Goal: Task Accomplishment & Management: Use online tool/utility

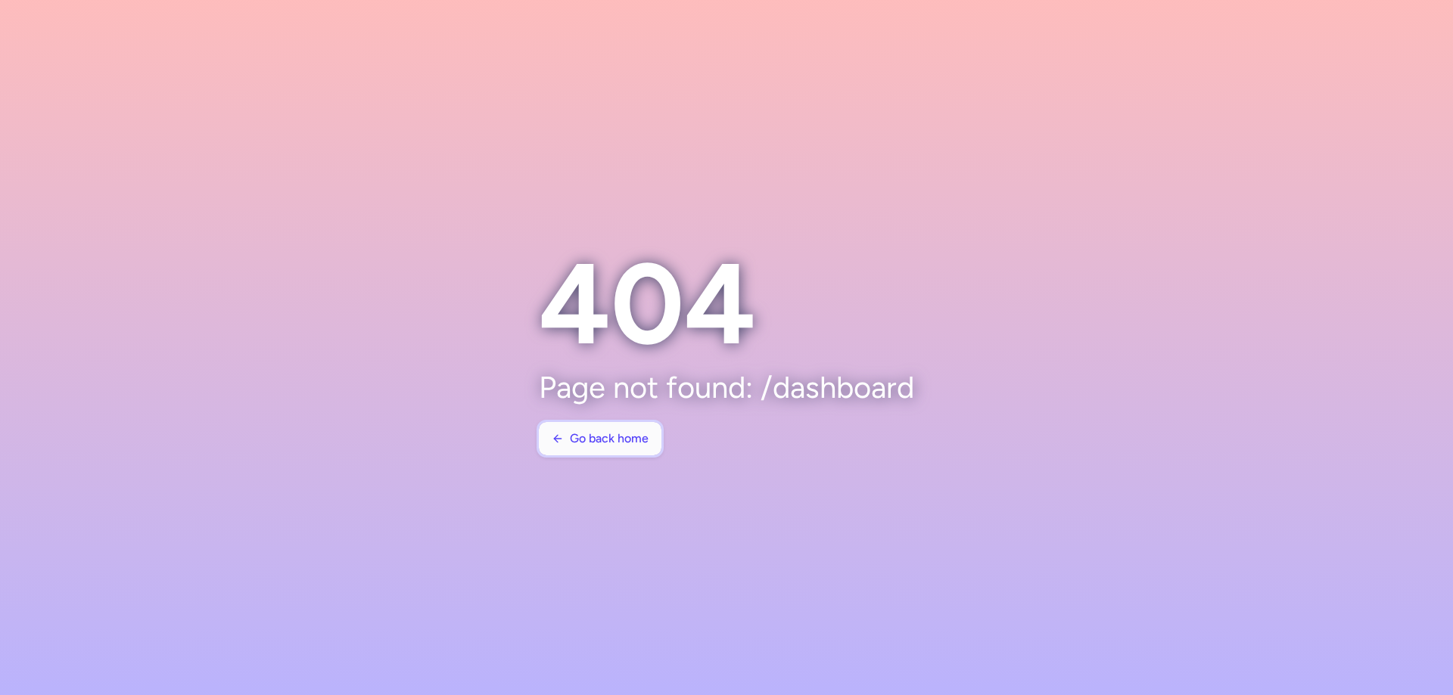
click at [570, 435] on span "Go back home" at bounding box center [609, 439] width 79 height 14
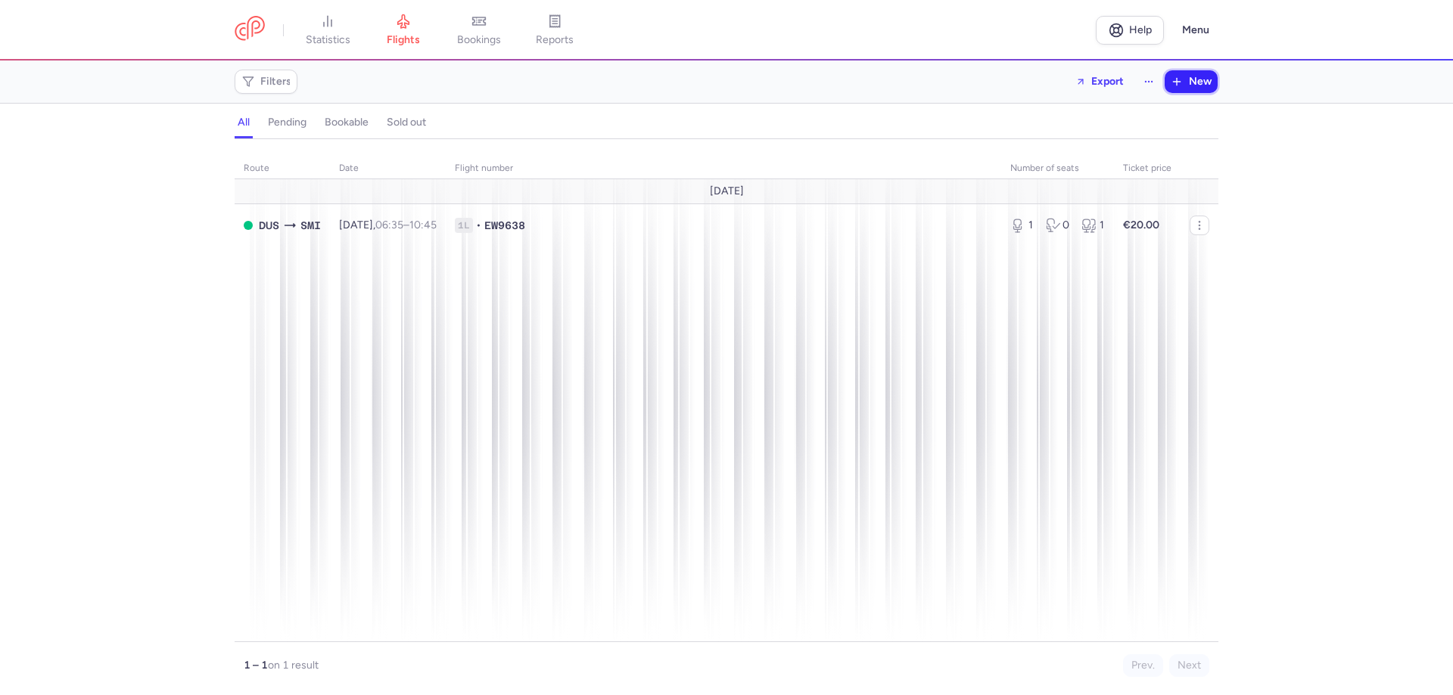
click at [1198, 84] on span "New" at bounding box center [1200, 82] width 23 height 12
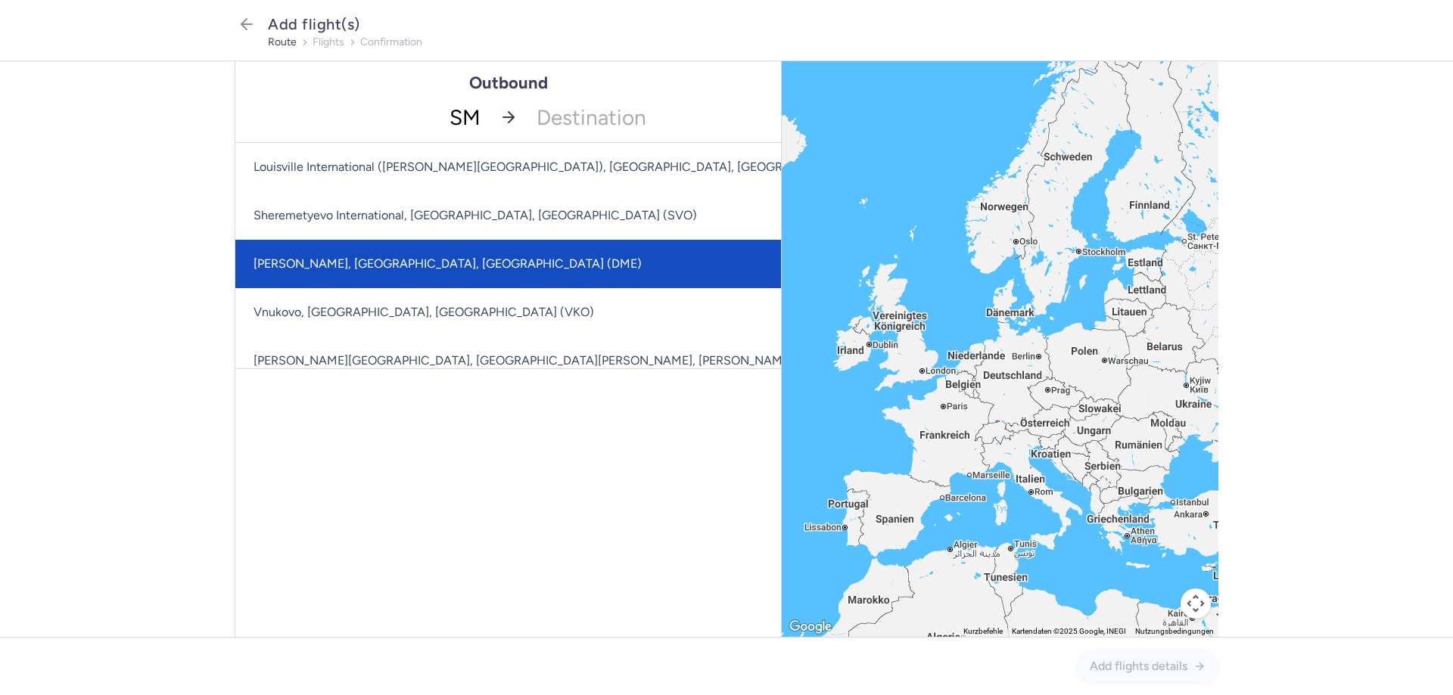
type input "SMI"
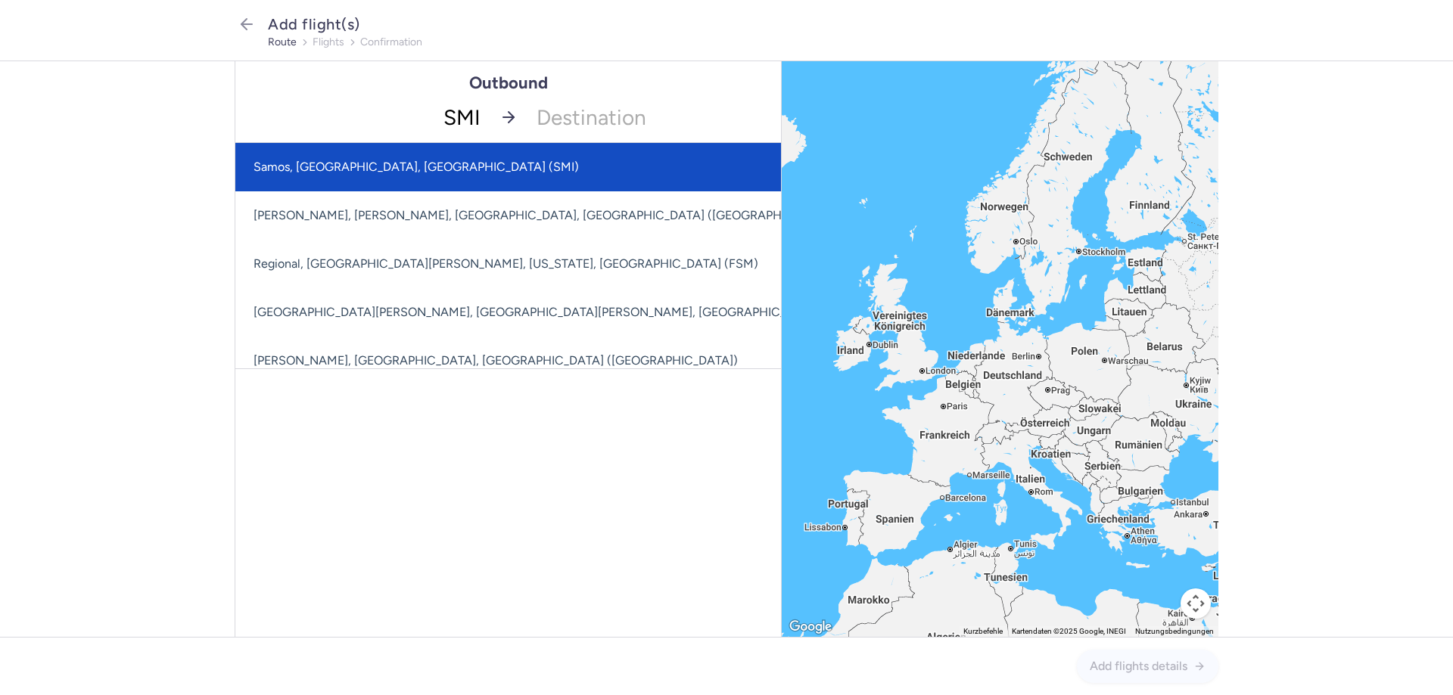
click at [264, 176] on span "Samos, [GEOGRAPHIC_DATA], [GEOGRAPHIC_DATA] (SMI)" at bounding box center [619, 167] width 769 height 48
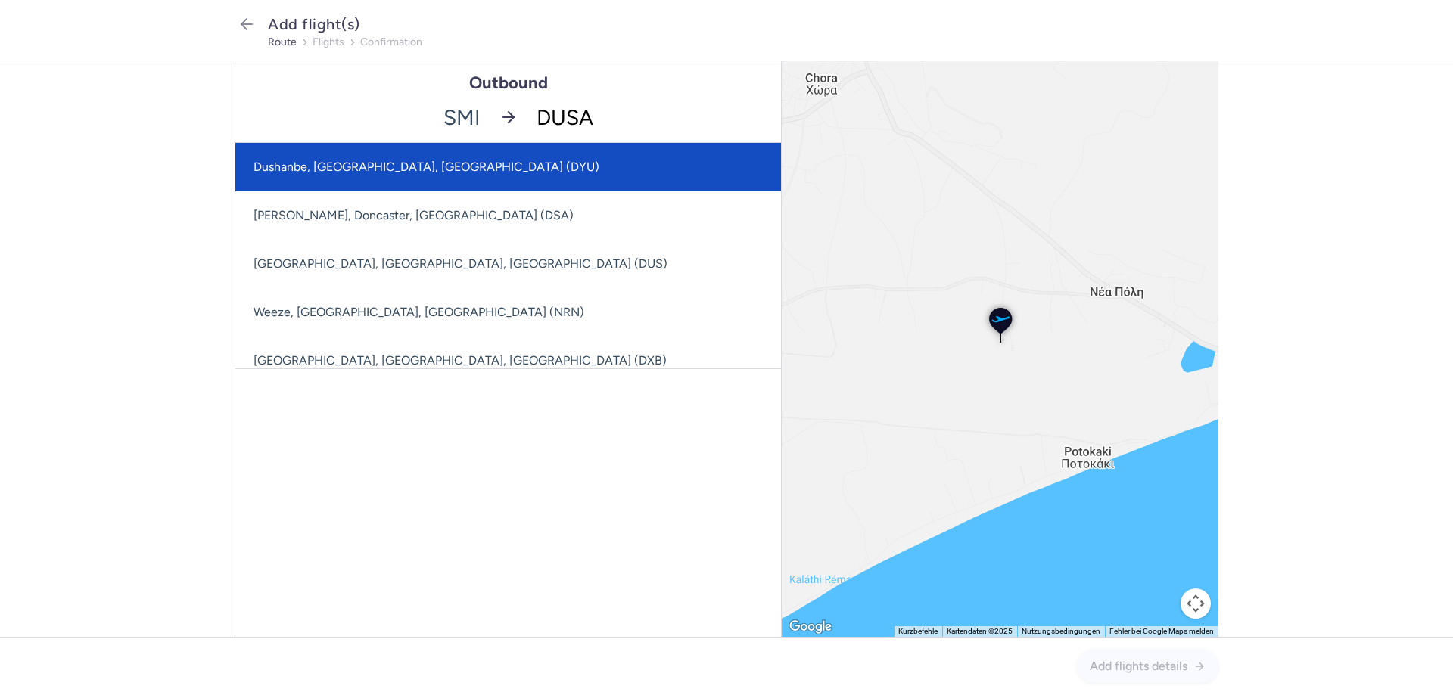
type input "DUS"
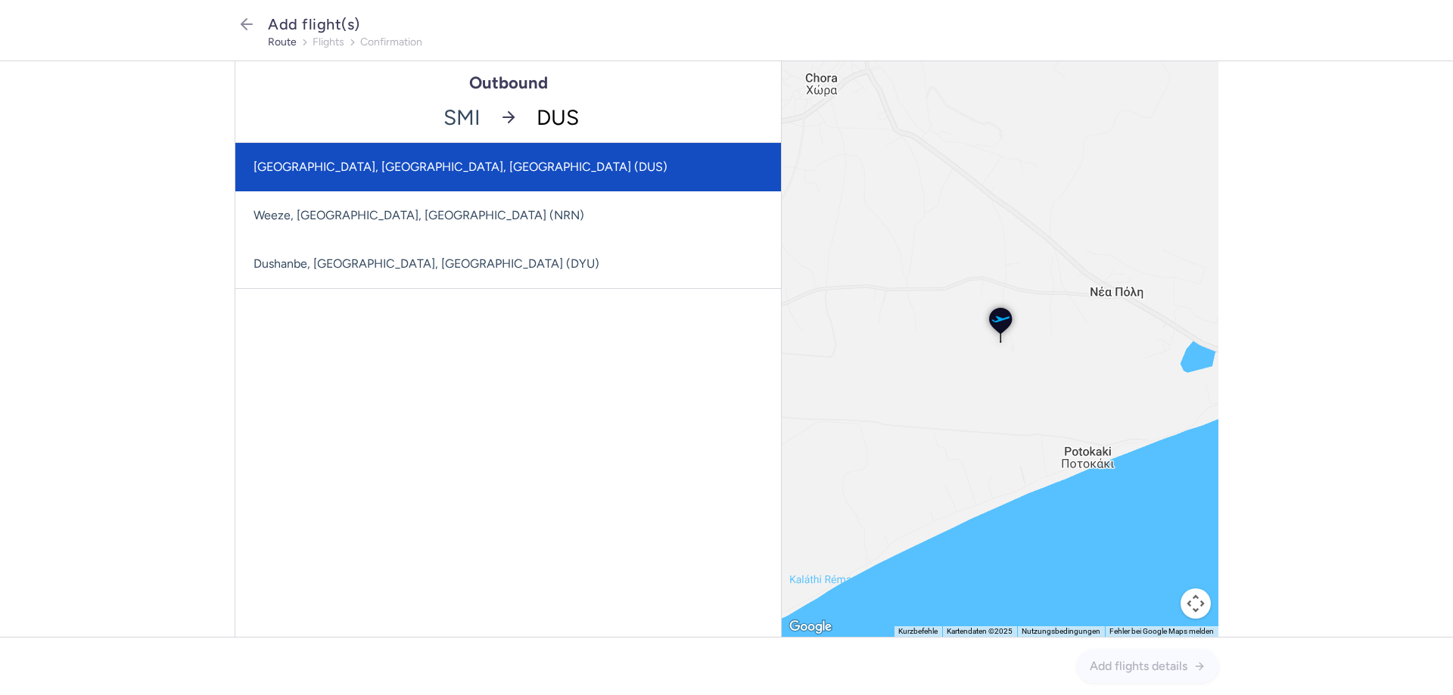
click at [445, 176] on span "[GEOGRAPHIC_DATA], [GEOGRAPHIC_DATA], [GEOGRAPHIC_DATA] (DUS)" at bounding box center [508, 167] width 546 height 48
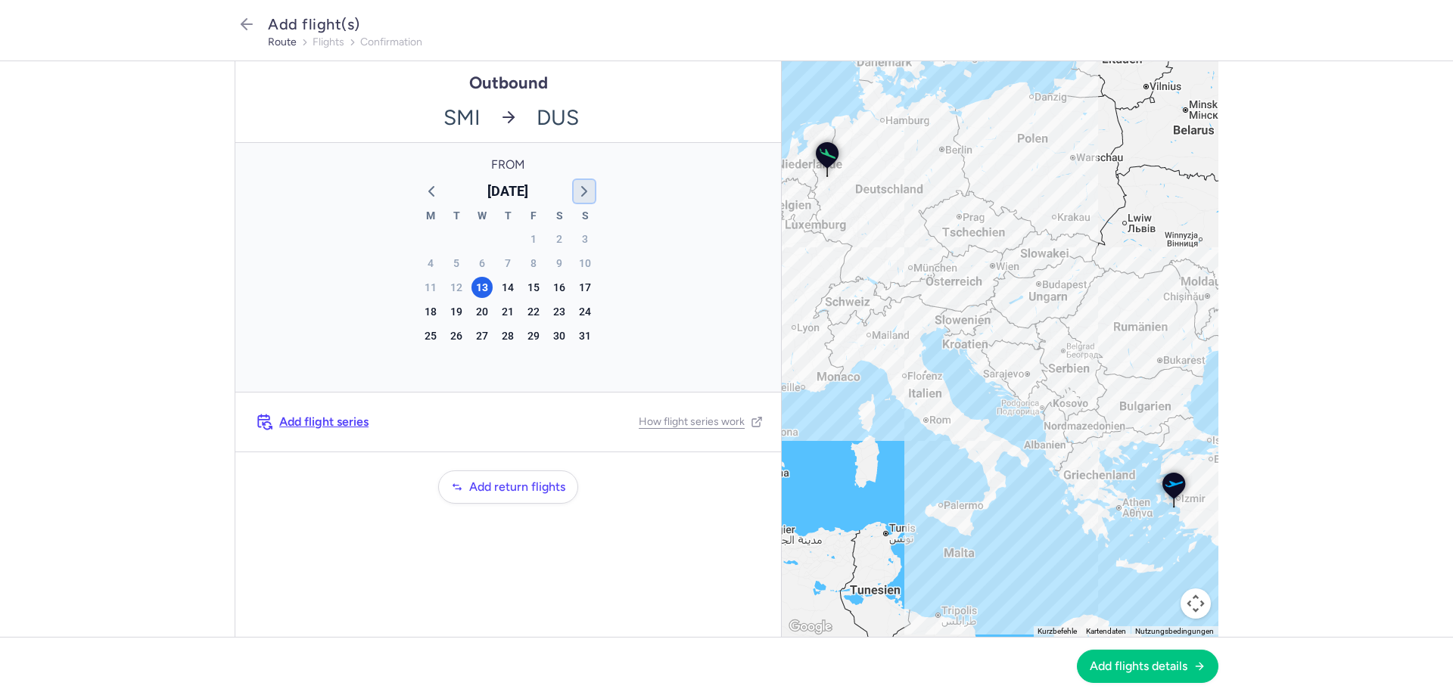
click at [579, 191] on icon "button" at bounding box center [584, 191] width 18 height 18
click at [453, 241] on div "2" at bounding box center [456, 239] width 21 height 21
click at [1158, 673] on button "Add flights details" at bounding box center [1147, 665] width 141 height 33
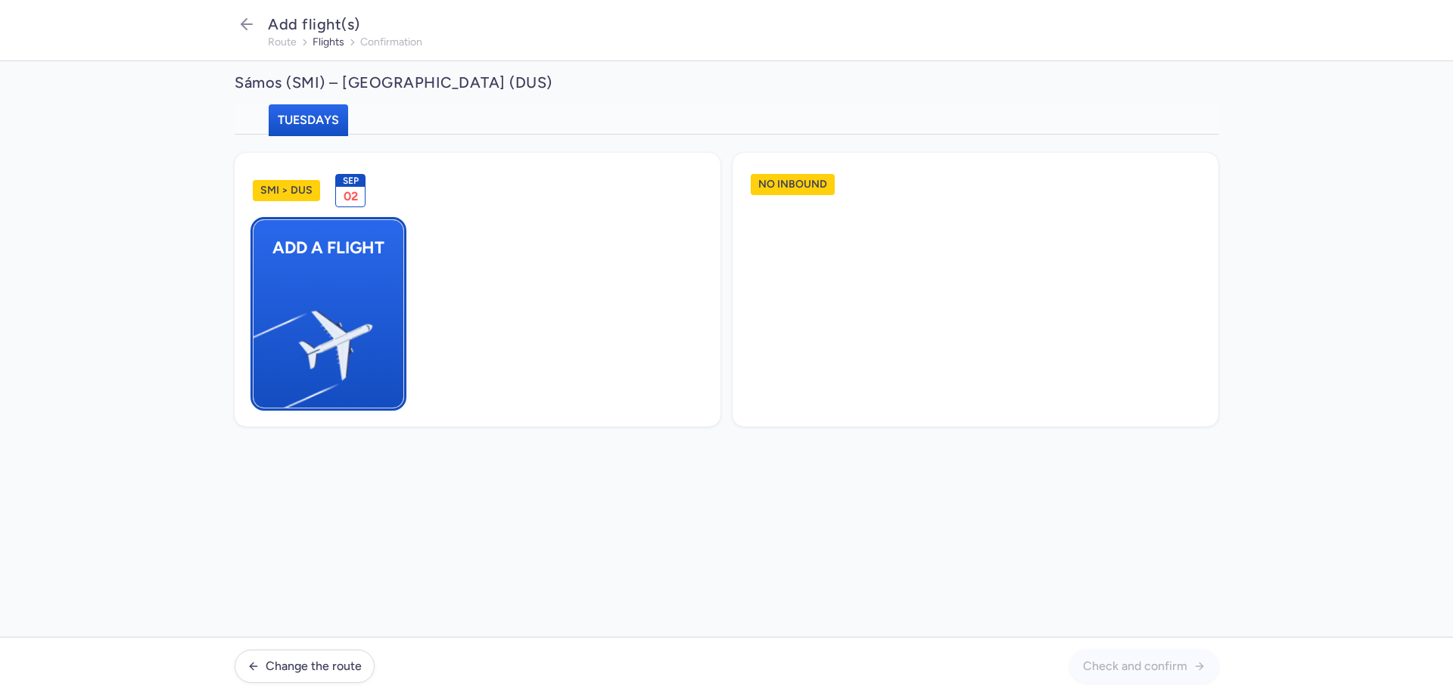
click at [345, 313] on img "button" at bounding box center [261, 339] width 256 height 235
select select "23"
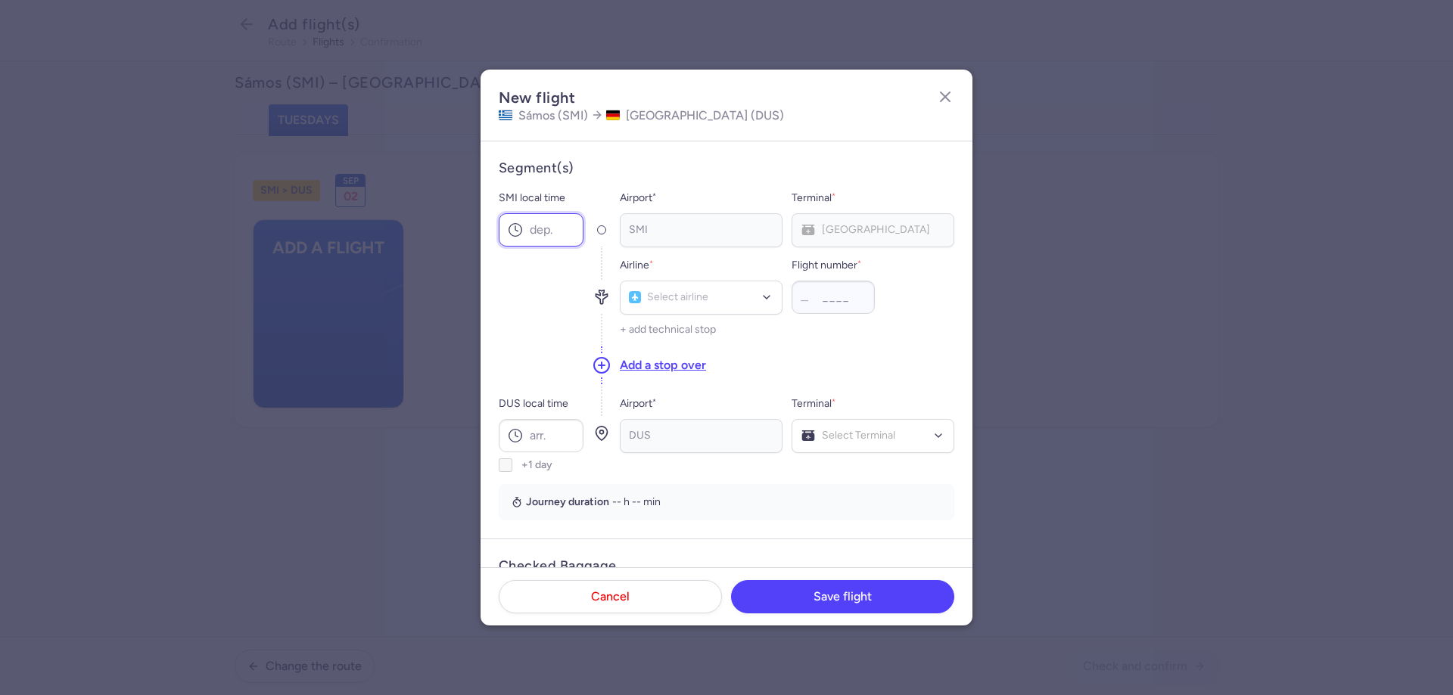
click at [558, 232] on input "SMI local time" at bounding box center [541, 229] width 85 height 33
type input "11:35"
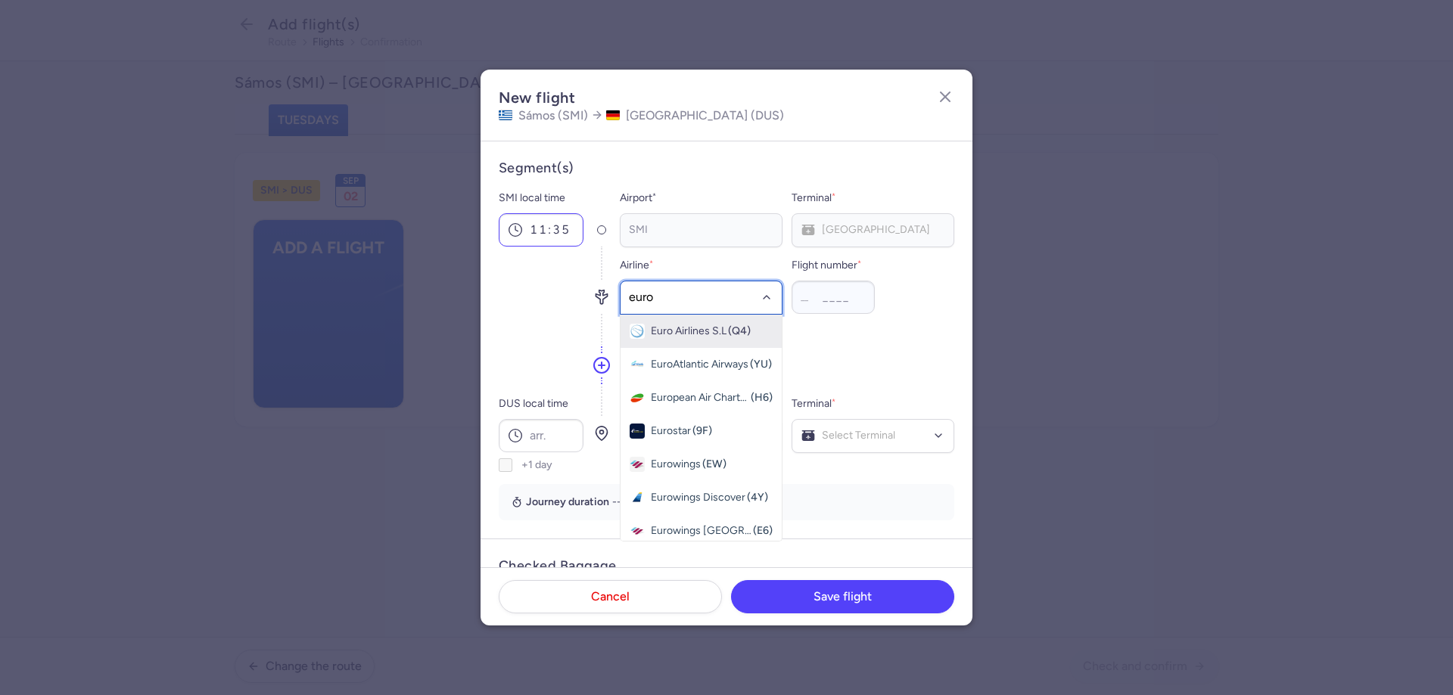
type input "eurow"
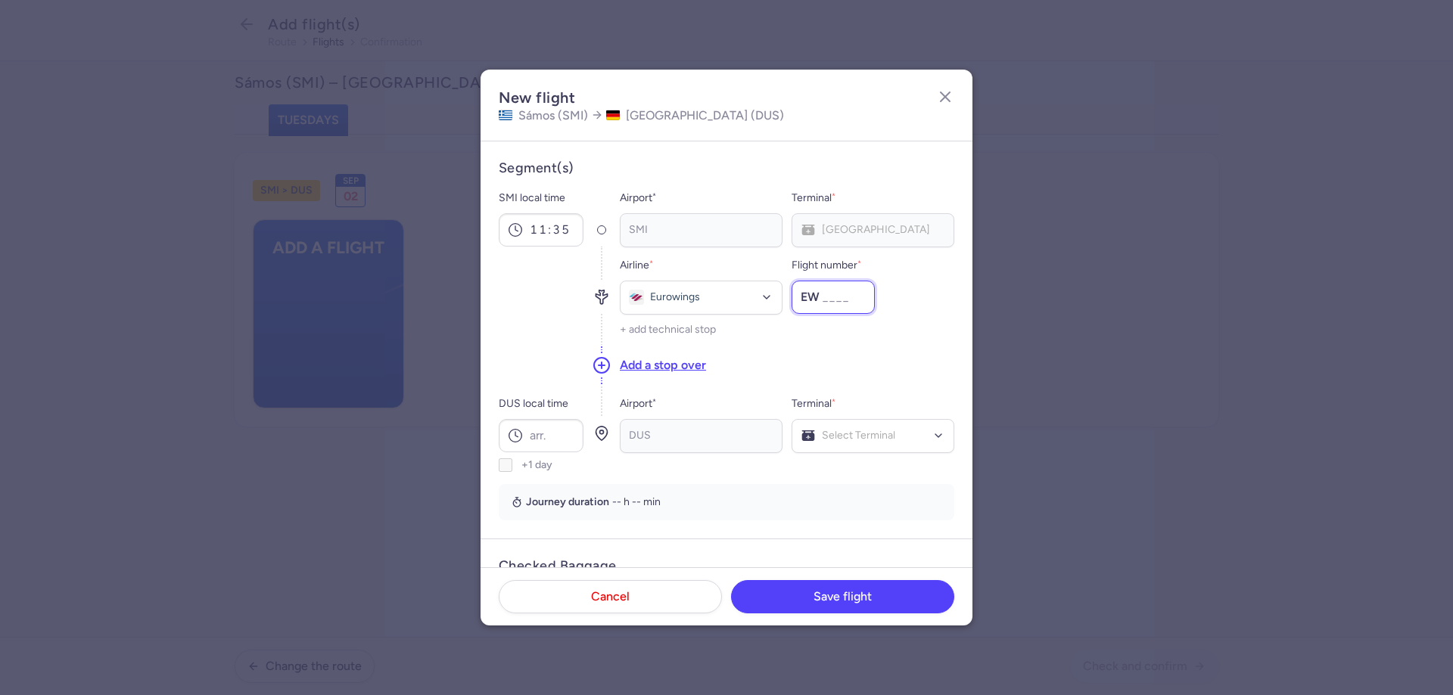
click at [821, 304] on input "Flight number *" at bounding box center [832, 297] width 83 height 33
type input "9639"
click at [544, 445] on input "DUS local time" at bounding box center [541, 435] width 85 height 33
type input "13:50"
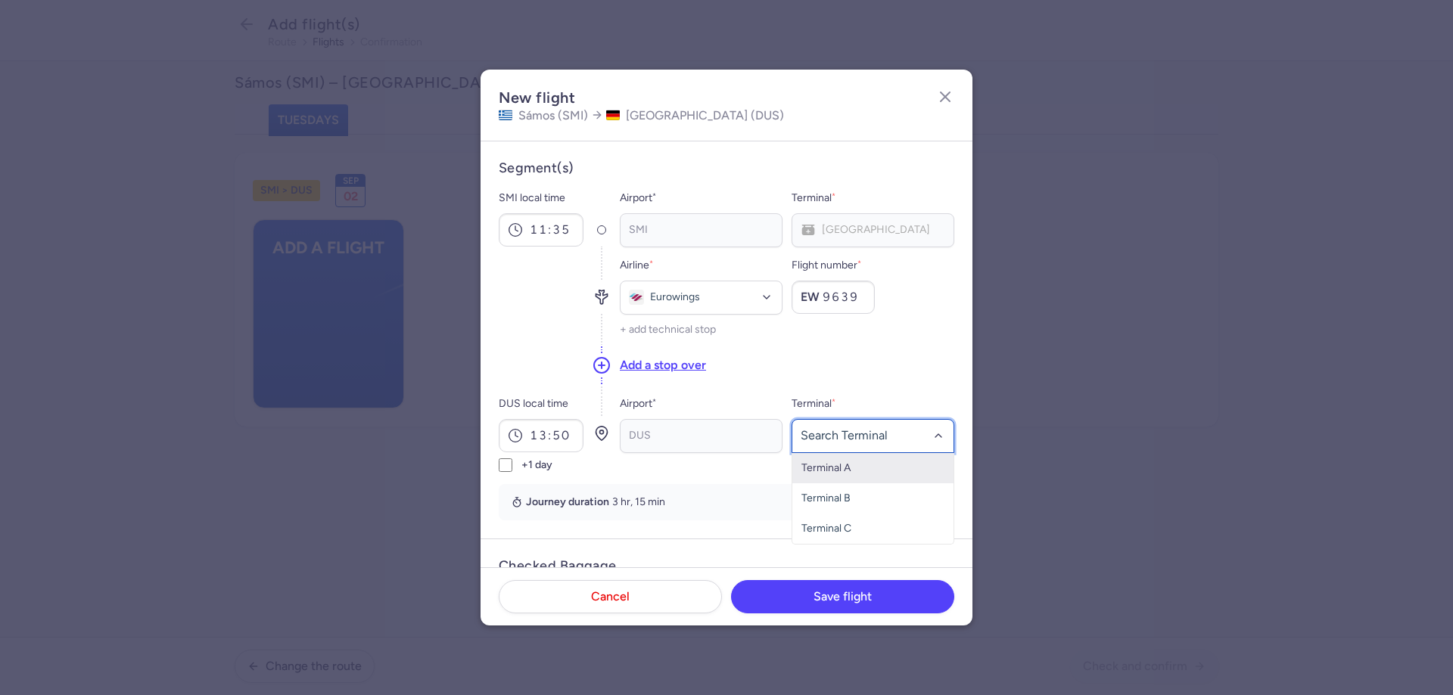
click at [897, 474] on span "Terminal A" at bounding box center [872, 468] width 161 height 30
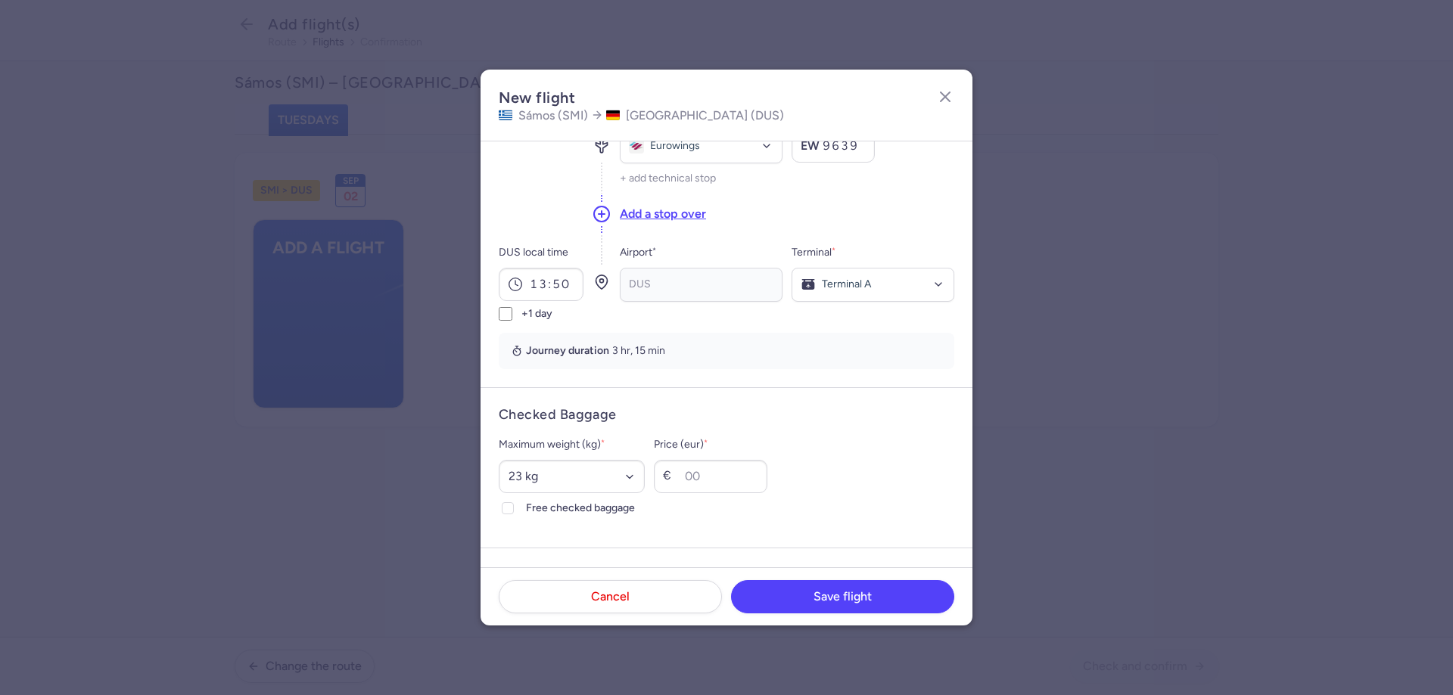
scroll to position [227, 0]
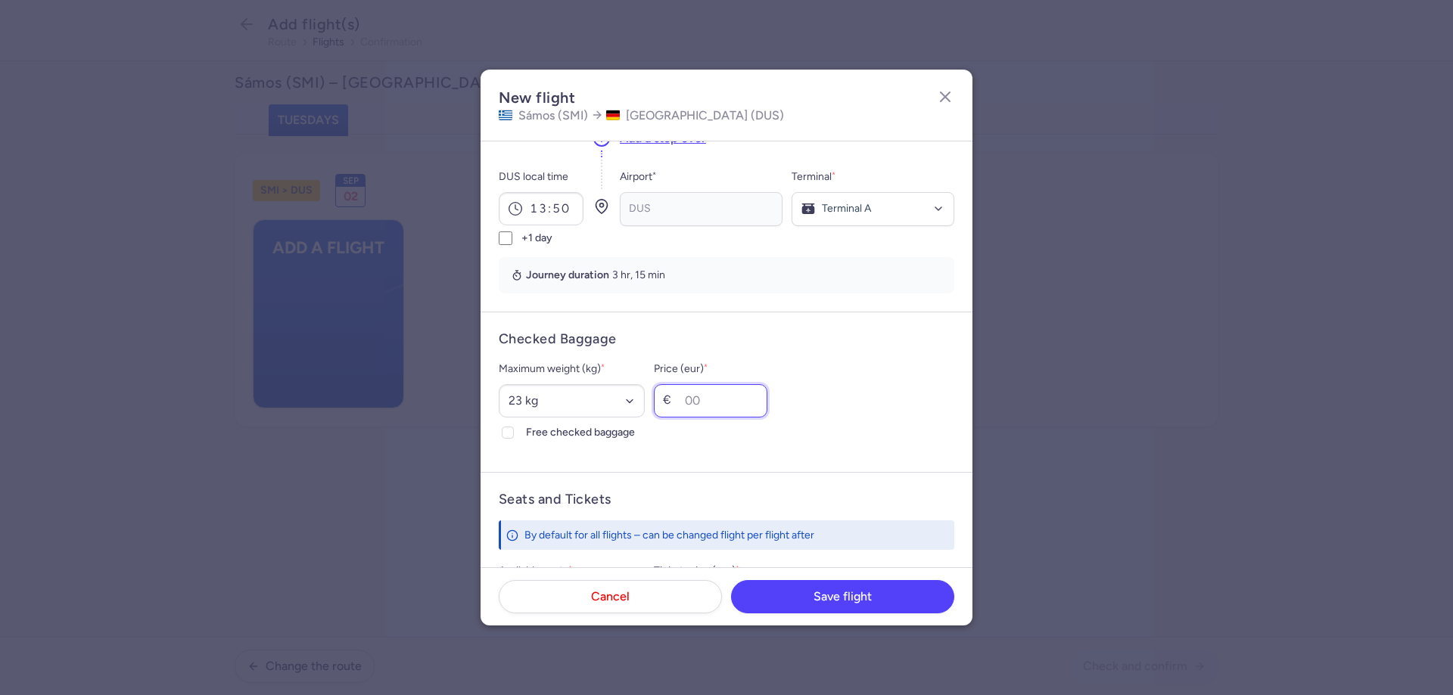
drag, startPoint x: 739, startPoint y: 400, endPoint x: 874, endPoint y: 449, distance: 143.1
click at [742, 400] on input "Price (eur) *" at bounding box center [710, 400] width 113 height 33
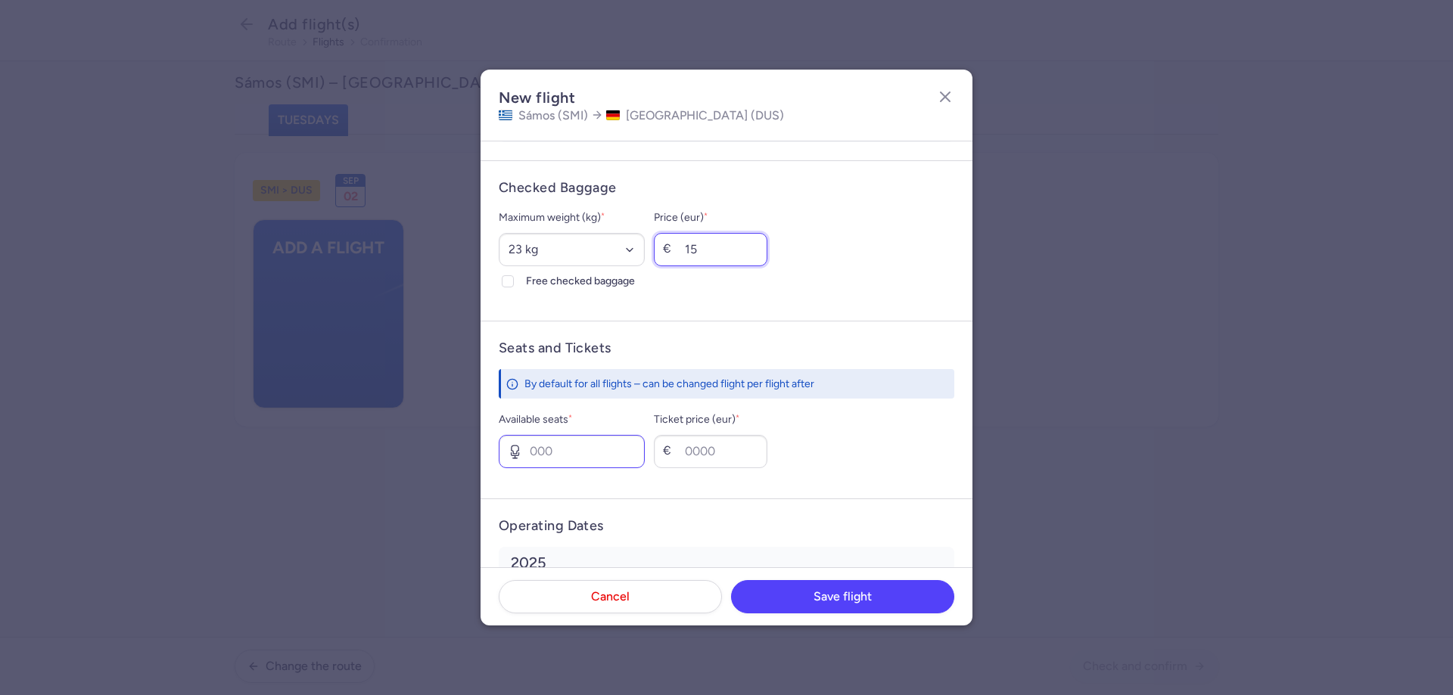
type input "15"
click at [588, 449] on input "Available seats *" at bounding box center [572, 451] width 146 height 33
type input "2"
click at [767, 458] on input "Ticket price (eur) *" at bounding box center [710, 451] width 113 height 33
type input "110"
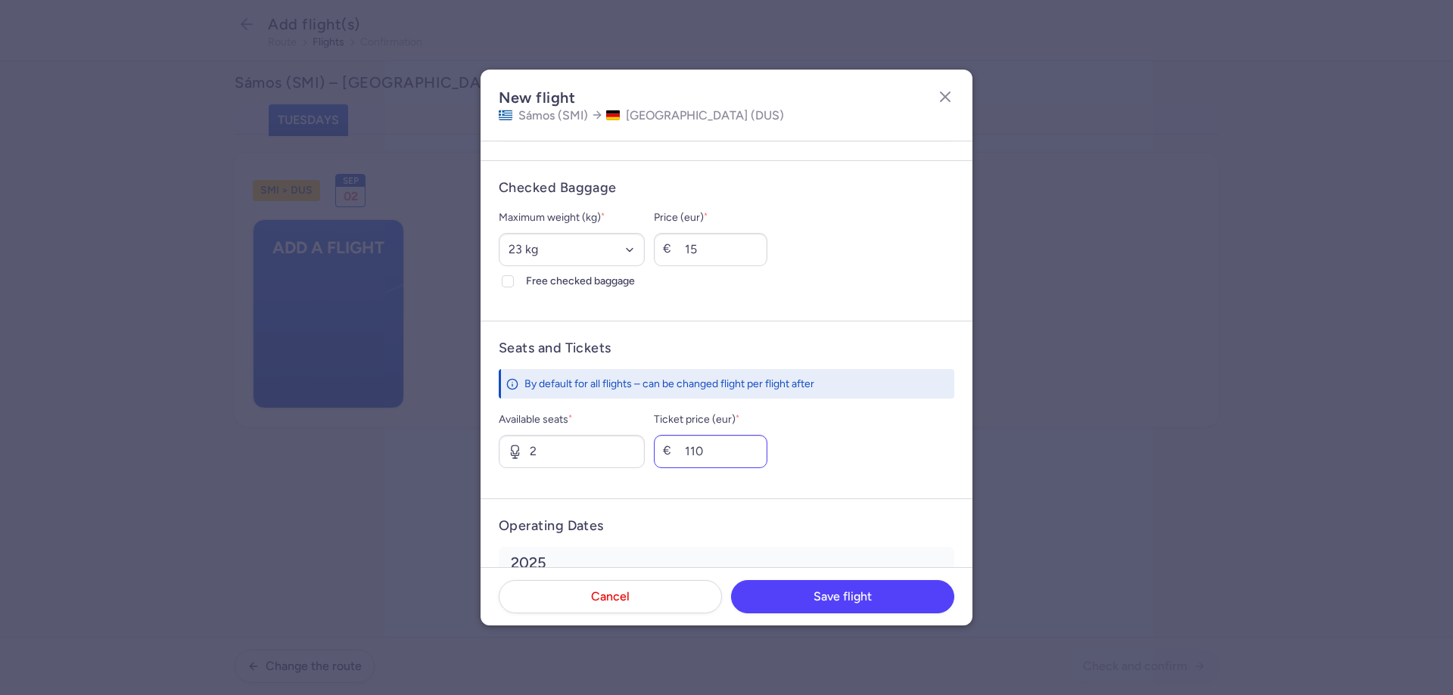
scroll to position [482, 0]
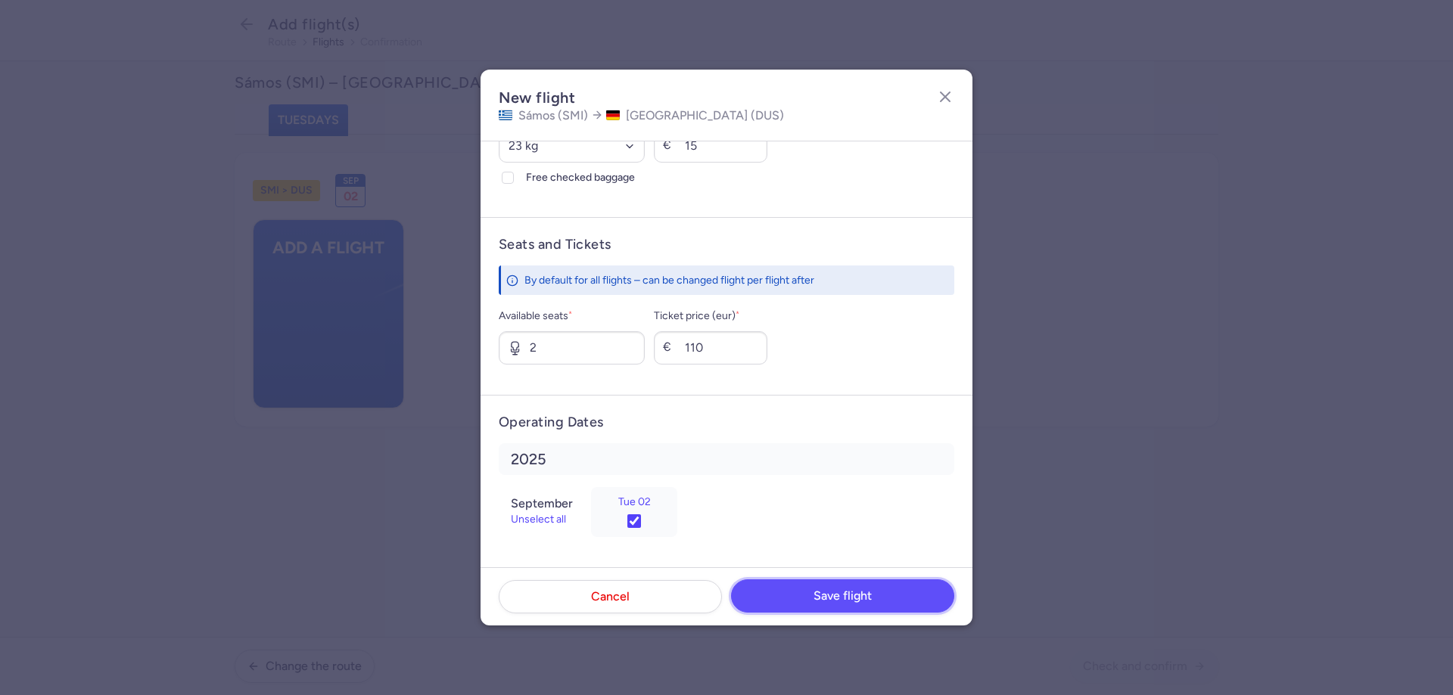
click at [819, 595] on span "Save flight" at bounding box center [842, 596] width 58 height 14
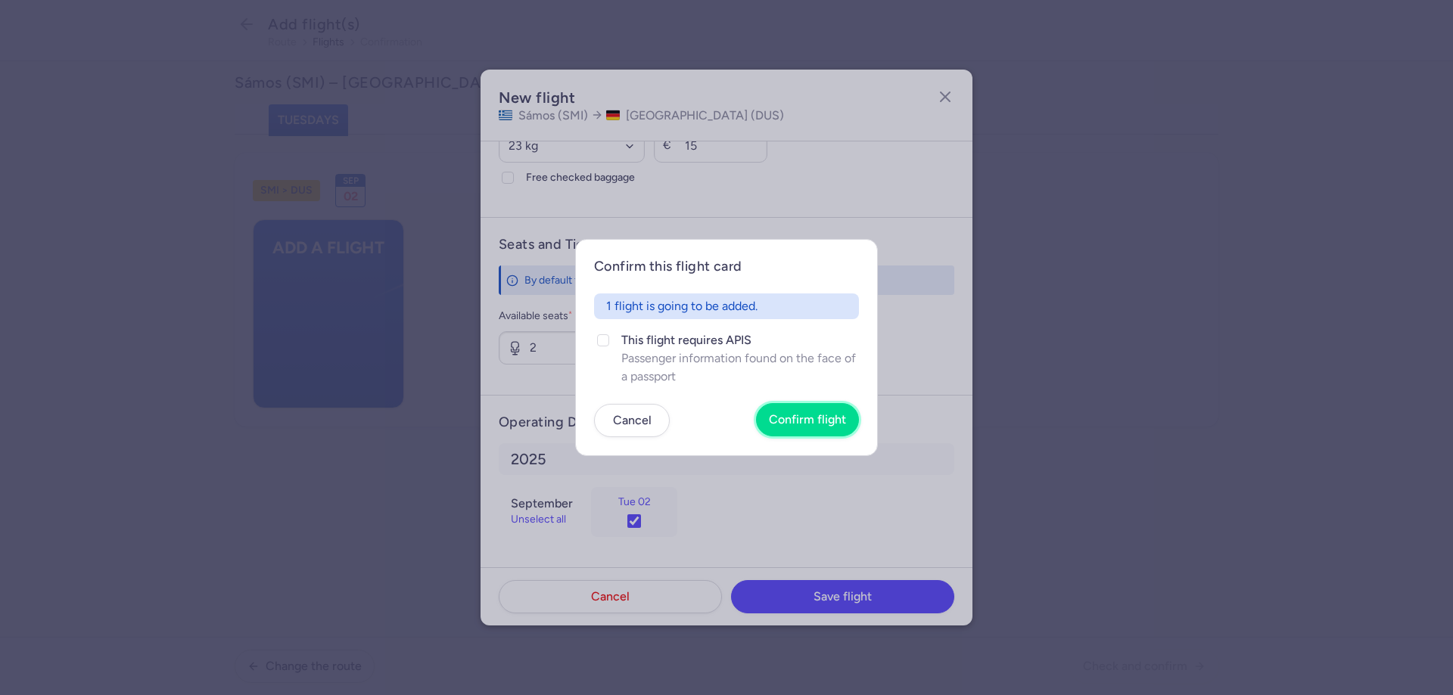
click at [795, 417] on span "Confirm flight" at bounding box center [807, 420] width 77 height 14
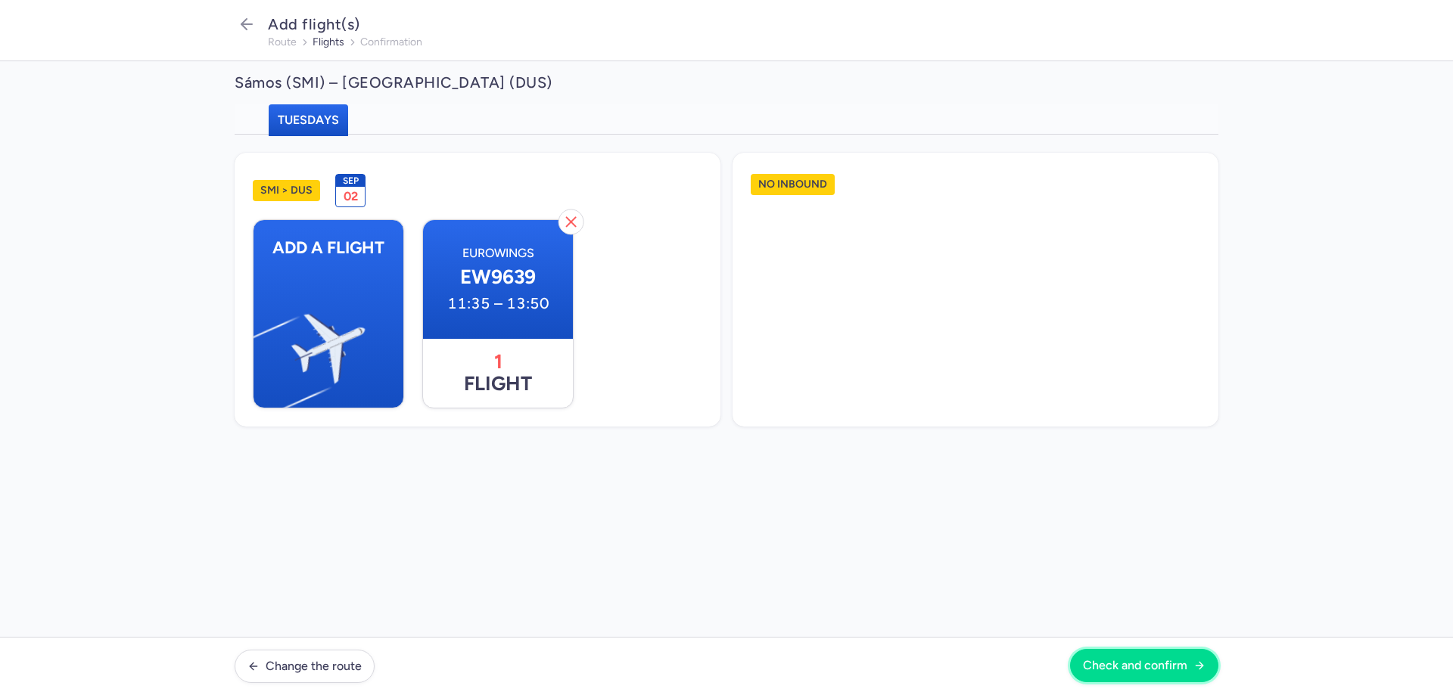
click at [1173, 678] on button "Check and confirm" at bounding box center [1144, 665] width 148 height 33
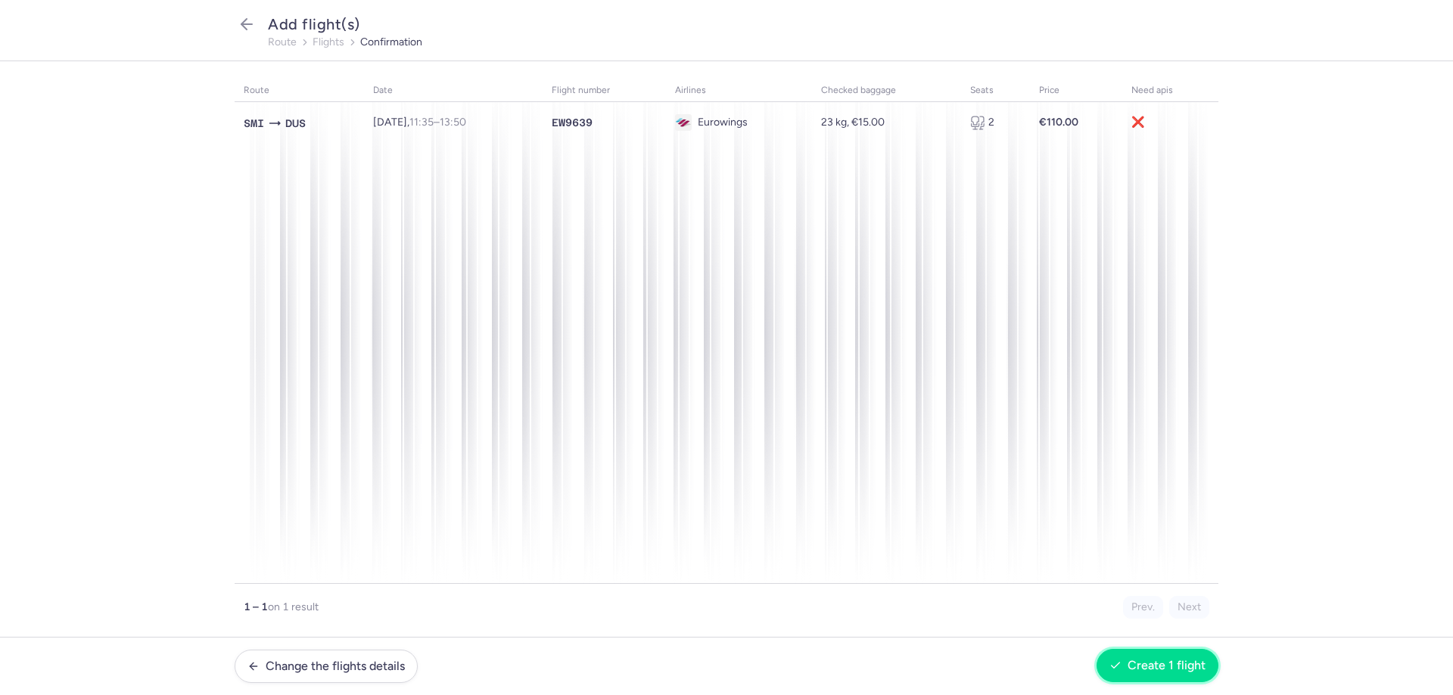
click at [1167, 667] on span "Create 1 flight" at bounding box center [1166, 666] width 78 height 14
